Goal: Transaction & Acquisition: Purchase product/service

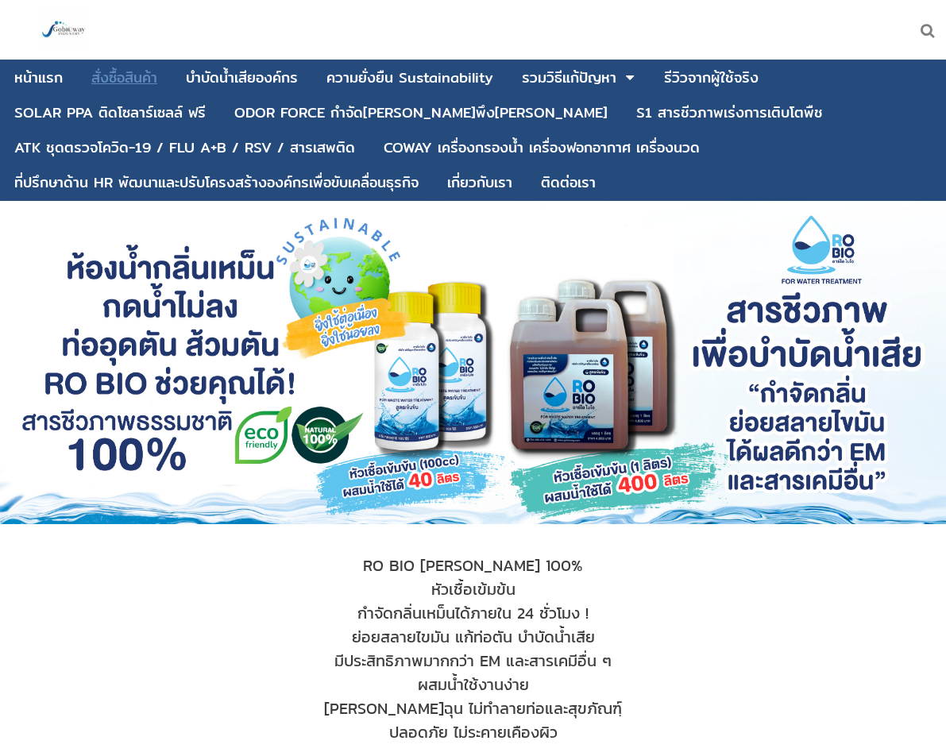
click at [146, 82] on div "สั่งซื้อสินค้า" at bounding box center [124, 78] width 66 height 14
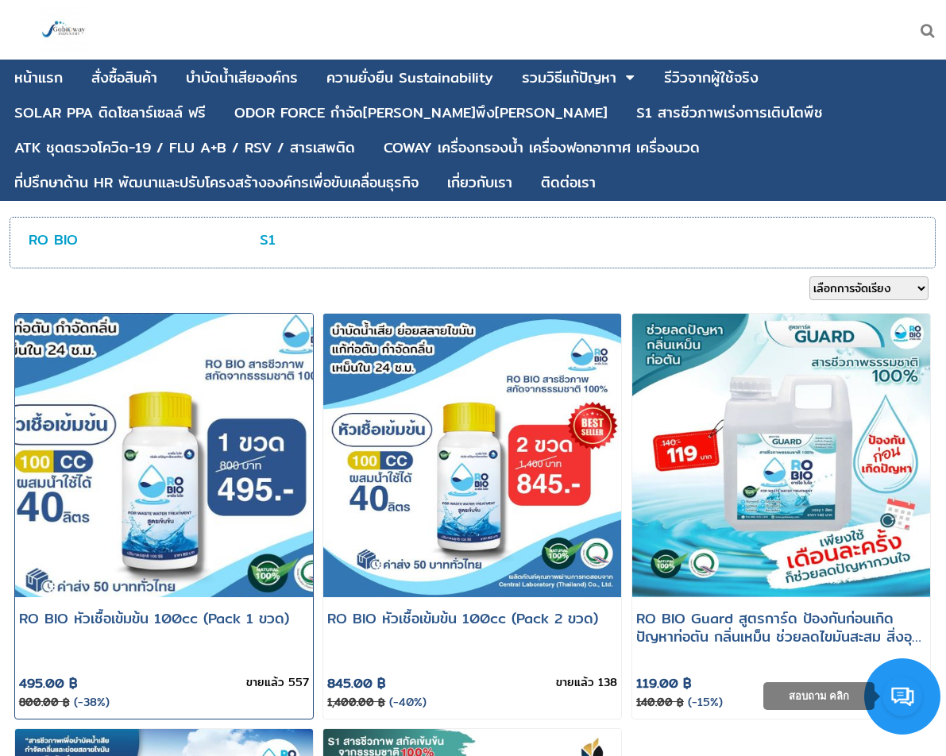
click at [40, 444] on img at bounding box center [163, 455] width 357 height 340
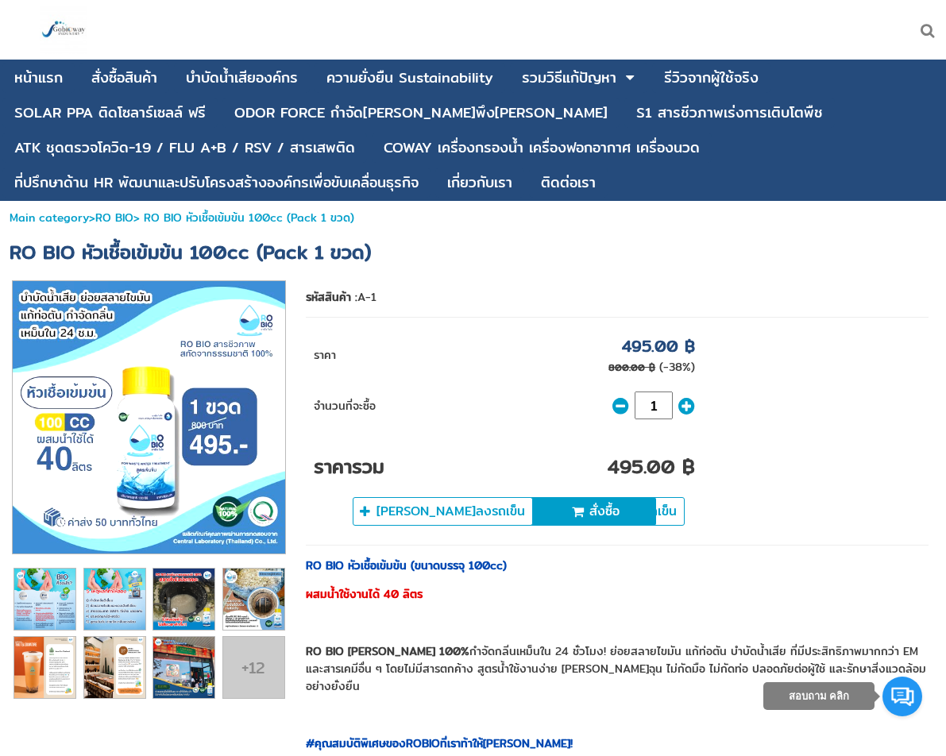
click at [146, 403] on img at bounding box center [149, 417] width 272 height 272
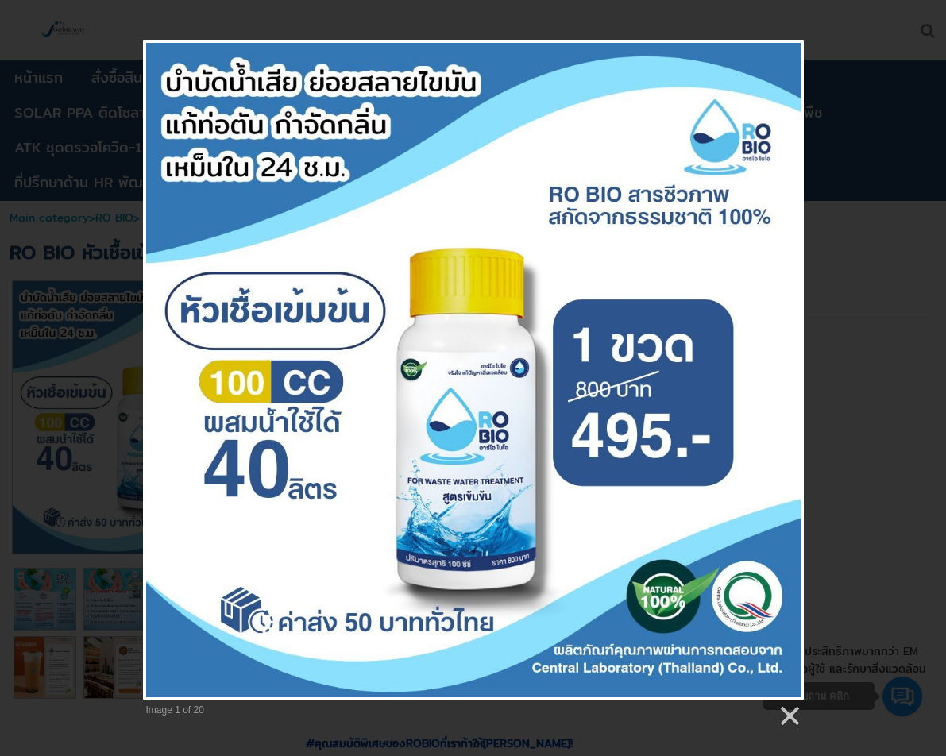
click at [819, 57] on div "Image 1 of 20" at bounding box center [473, 384] width 946 height 688
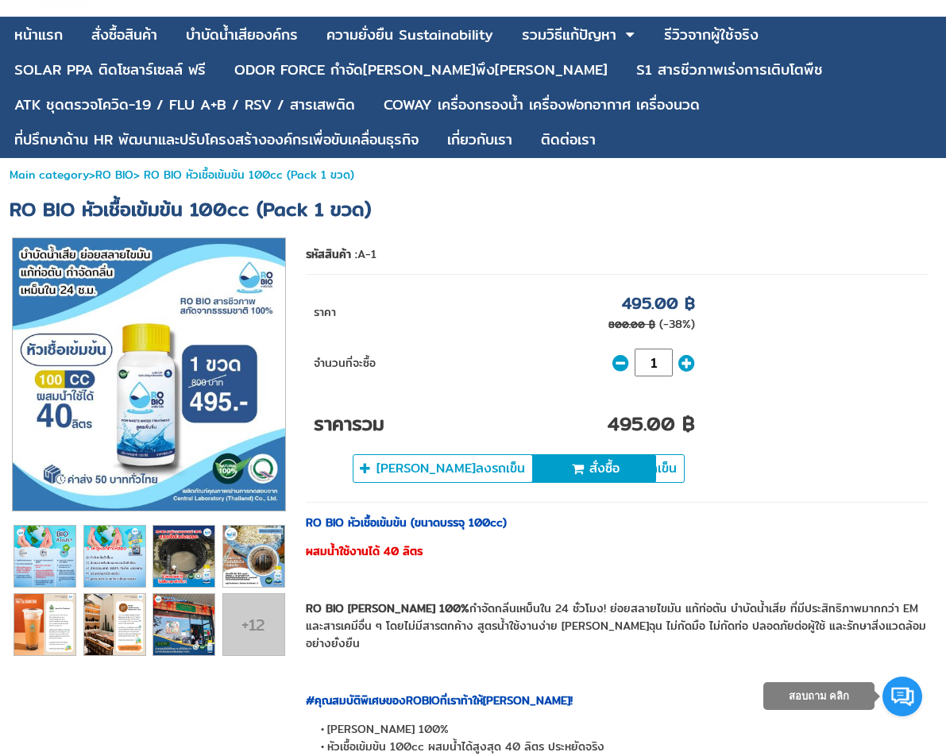
scroll to position [79, 0]
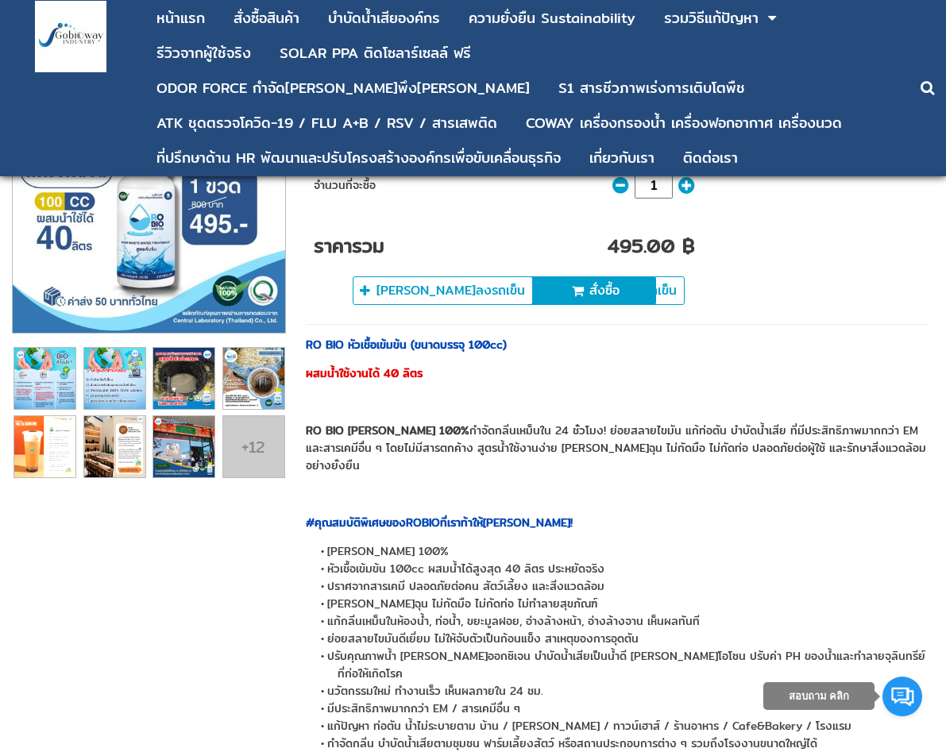
click at [34, 450] on img at bounding box center [44, 446] width 61 height 61
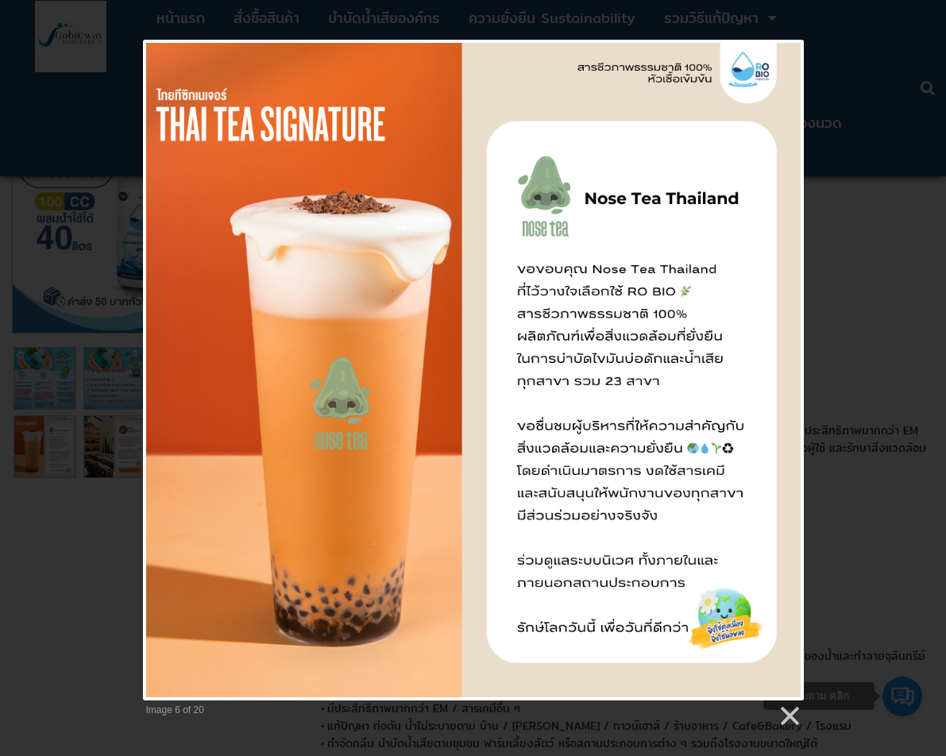
click at [602, 12] on div at bounding box center [473, 684] width 946 height 1526
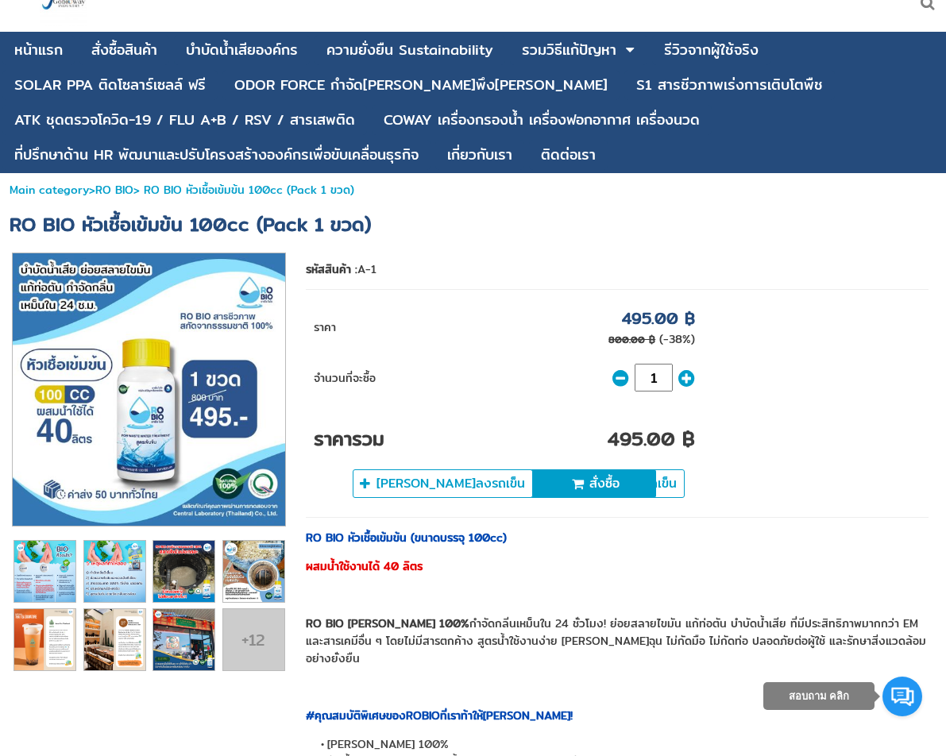
scroll to position [0, 0]
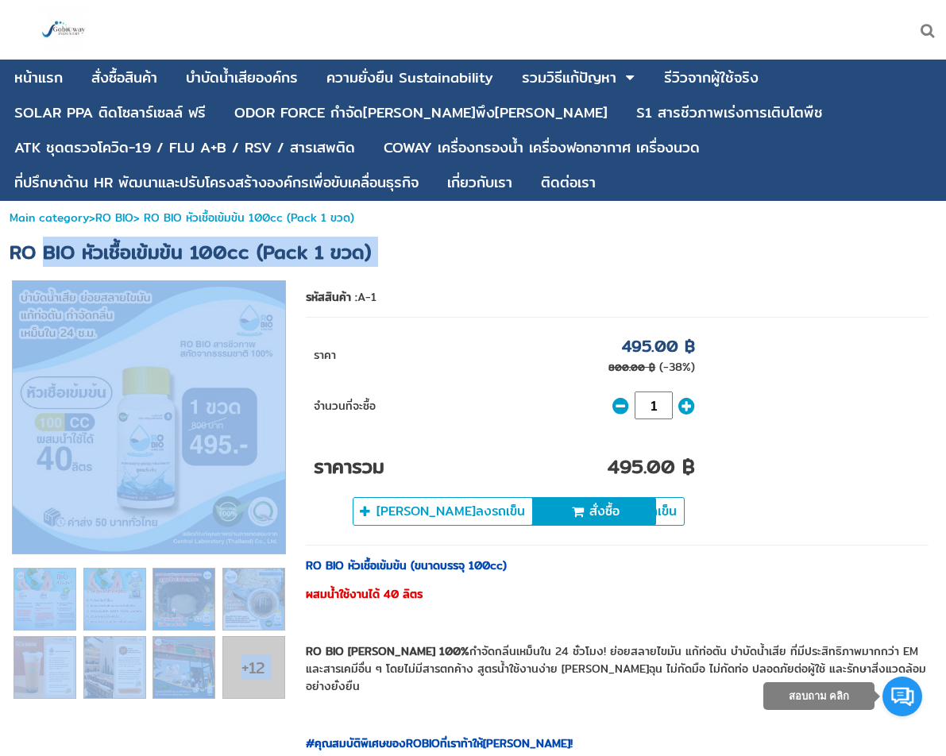
drag, startPoint x: 406, startPoint y: 270, endPoint x: 44, endPoint y: 252, distance: 361.8
click at [44, 252] on div "Main category > RO BIO > RO BIO หัวเชื้อเข้มข้น 100cc (Pack 1 ขวด) RO BIO หัวเช…" at bounding box center [473, 737] width 946 height 1072
click at [44, 253] on span "RO BIO หัวเชื้อเข้มข้น 100cc (Pack 1 ขวด)" at bounding box center [190, 252] width 361 height 30
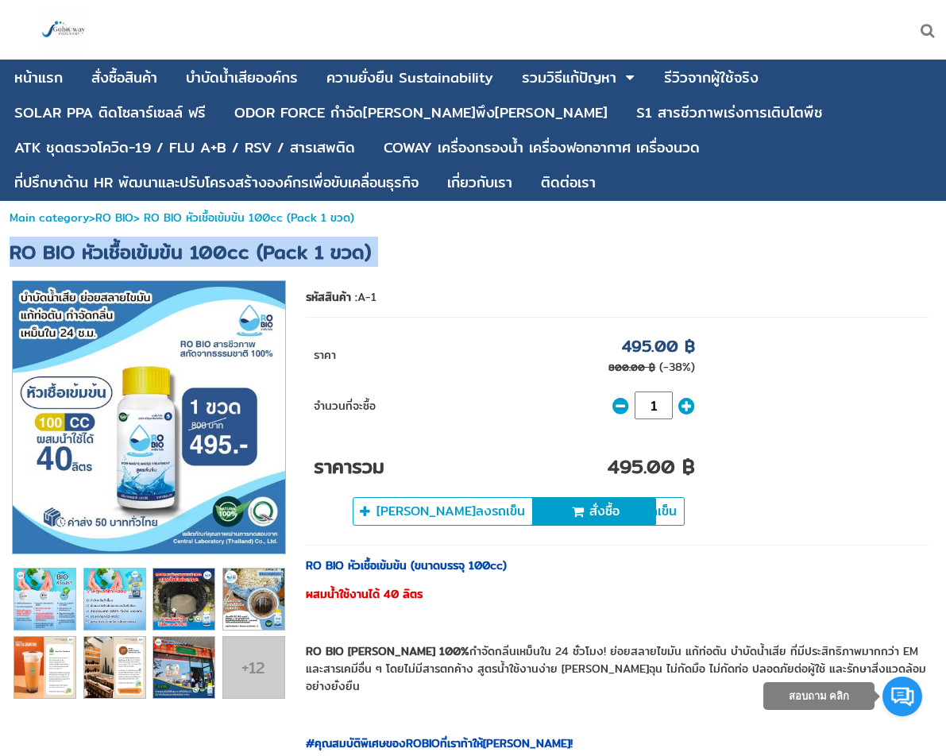
click at [44, 253] on span "RO BIO หัวเชื้อเข้มข้น 100cc (Pack 1 ขวด)" at bounding box center [190, 252] width 361 height 30
copy div "RO BIO หัวเชื้อเข้มข้น 100cc (Pack 1 ขวด)"
